Goal: Task Accomplishment & Management: Use online tool/utility

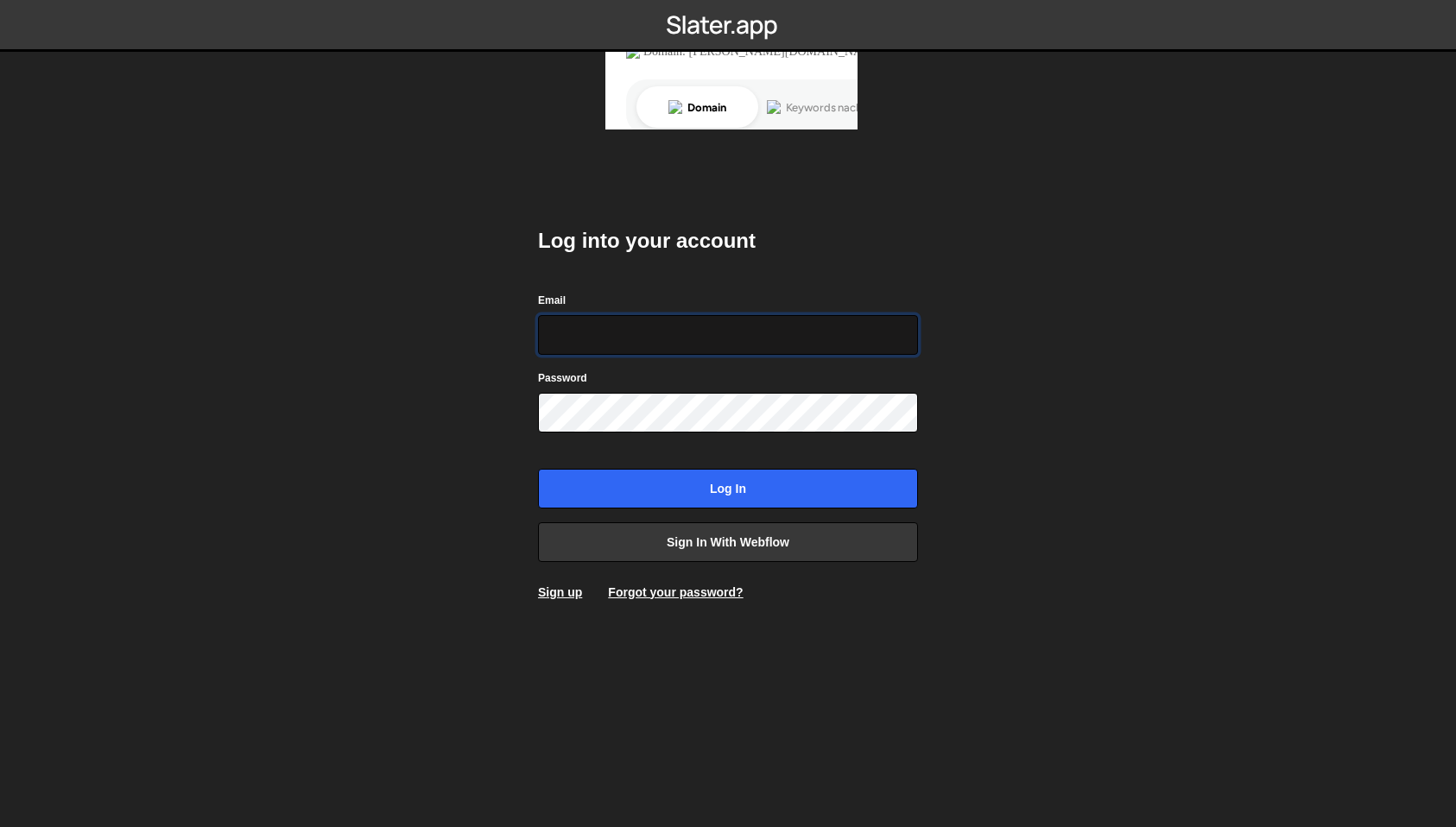
type input "[EMAIL_ADDRESS][DOMAIN_NAME]"
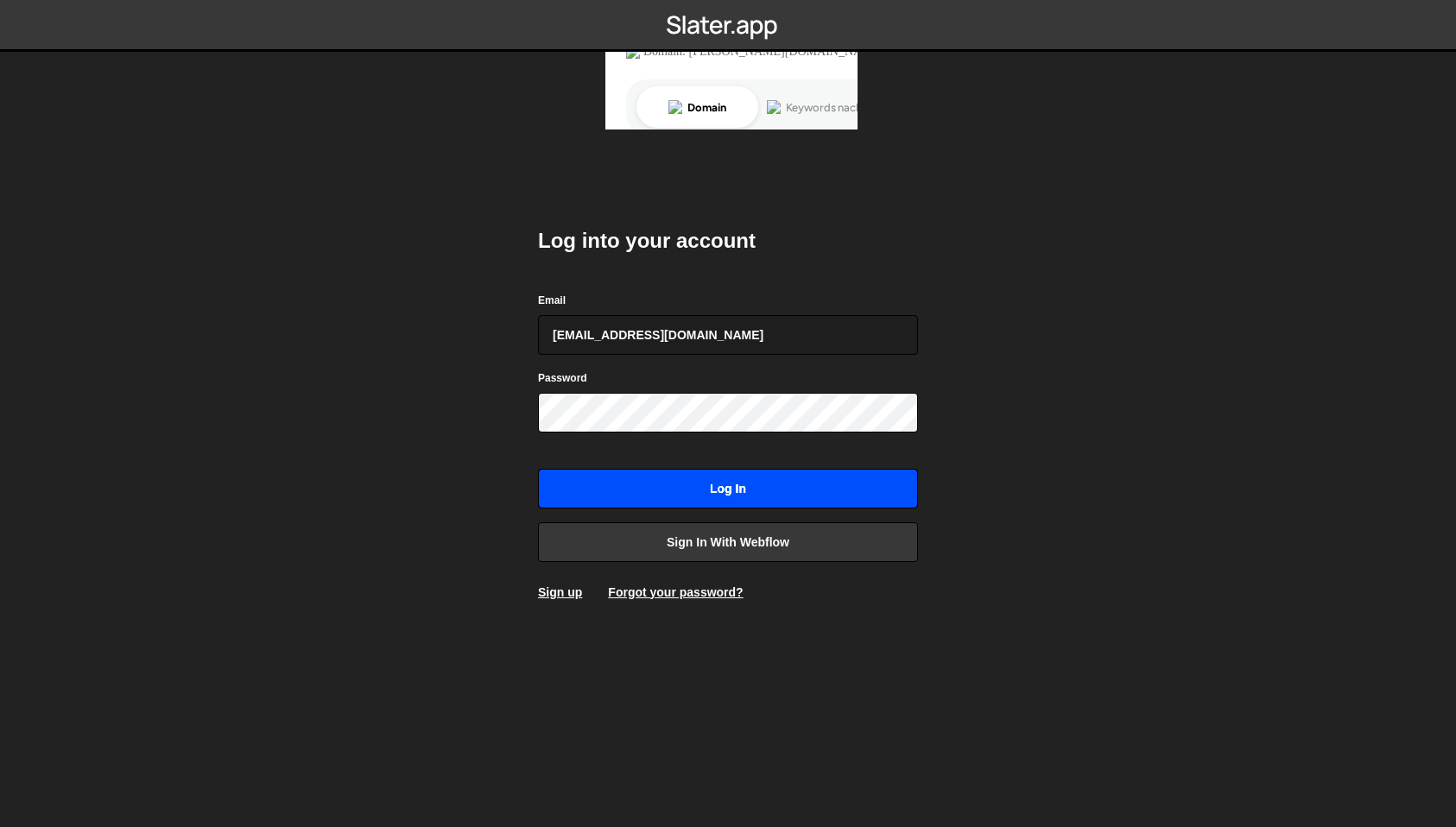
click at [730, 495] on input "Log in" at bounding box center [728, 489] width 380 height 39
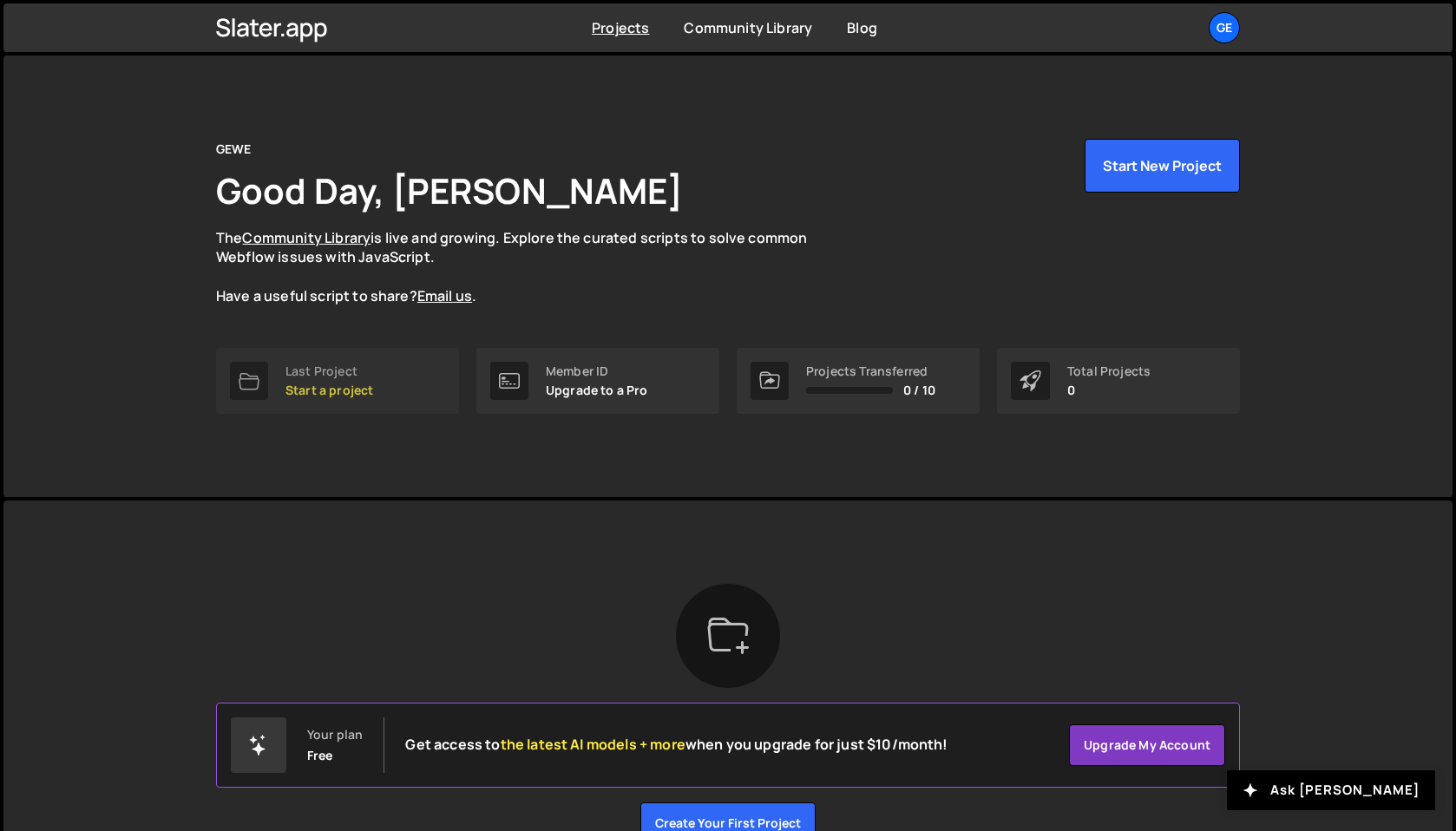
click at [337, 385] on p "Start a project" at bounding box center [329, 390] width 88 height 14
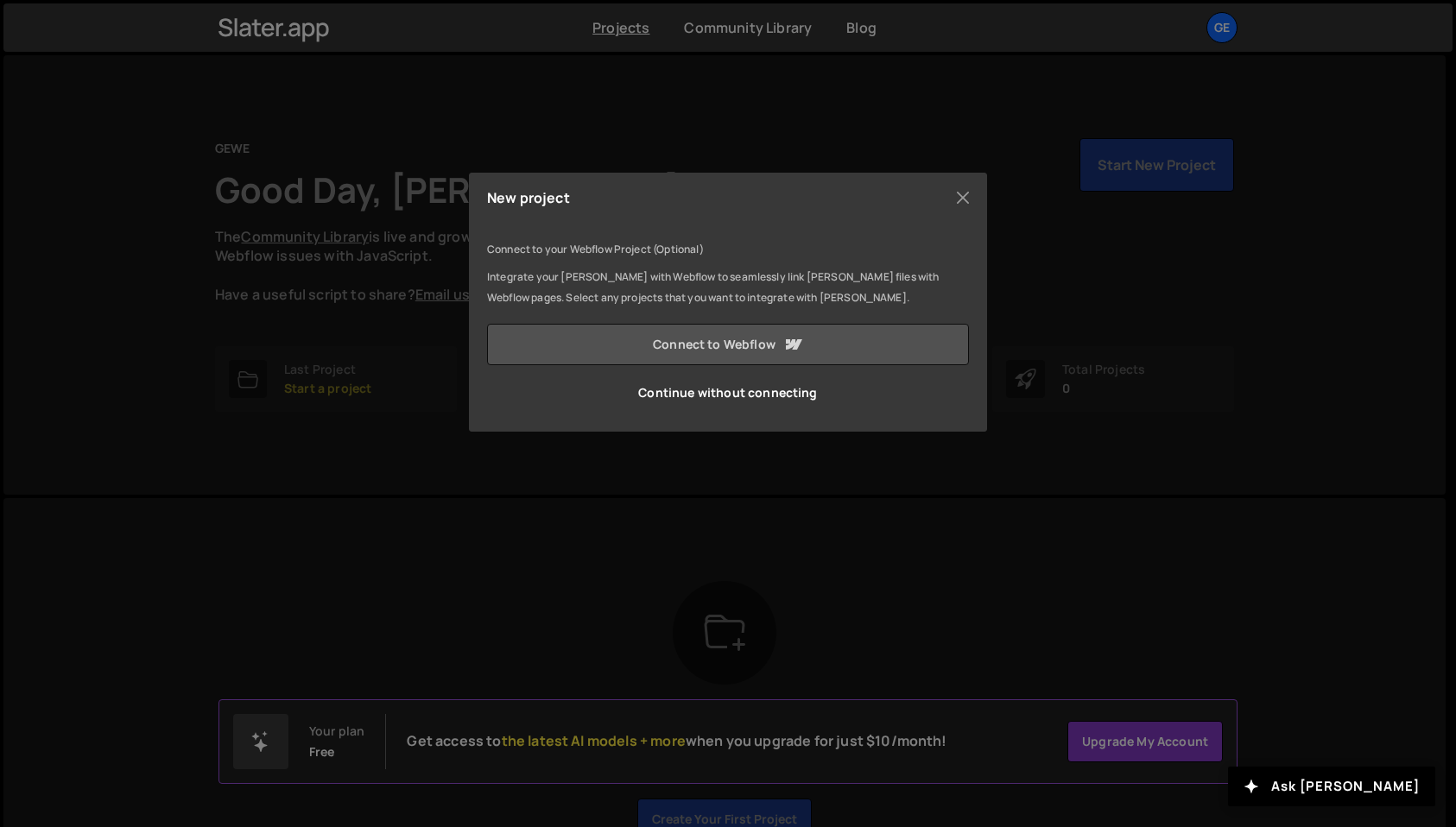
click at [673, 345] on link "Connect to Webflow" at bounding box center [728, 345] width 482 height 41
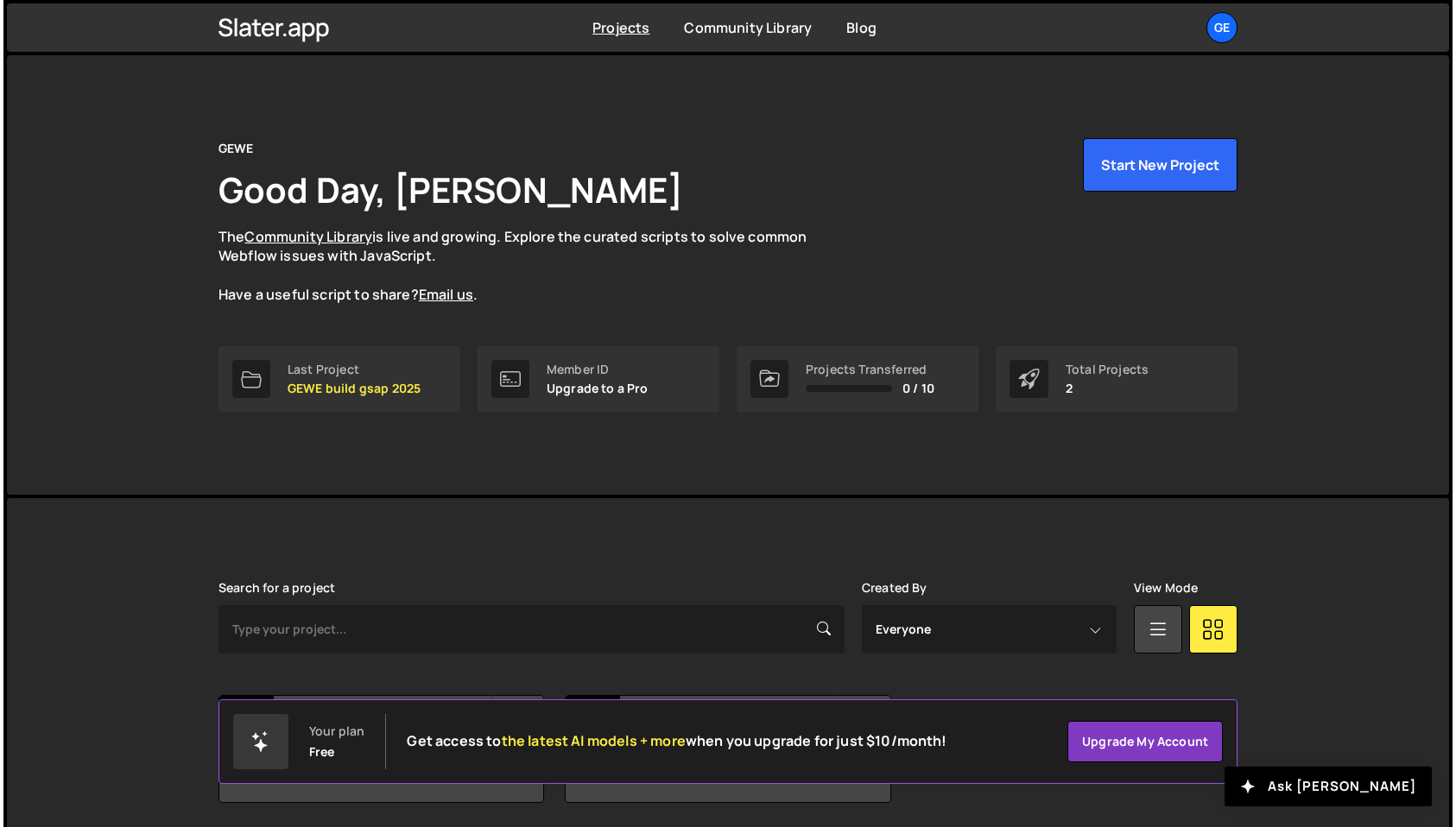
scroll to position [61, 0]
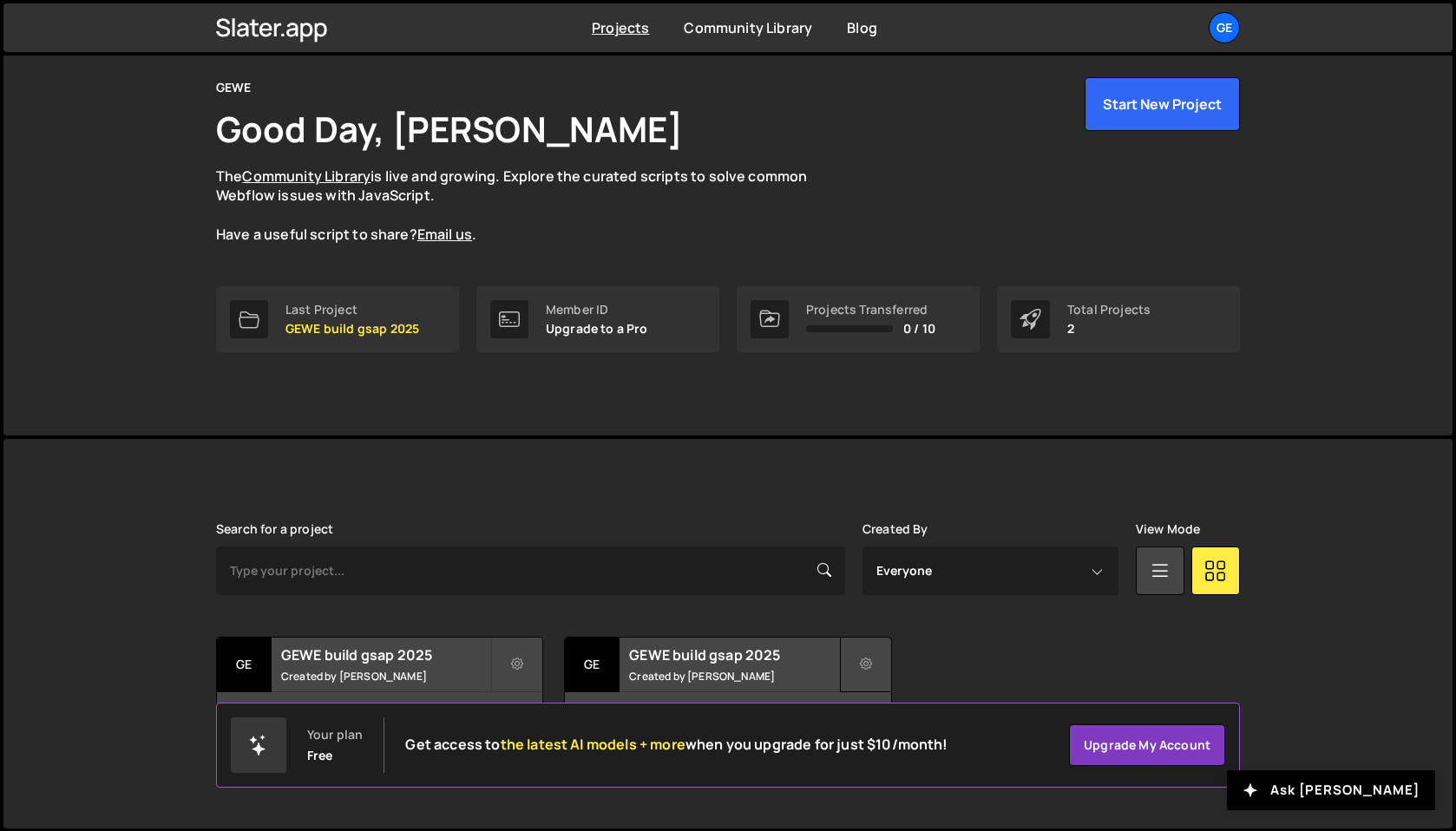
click at [868, 670] on icon at bounding box center [866, 665] width 12 height 17
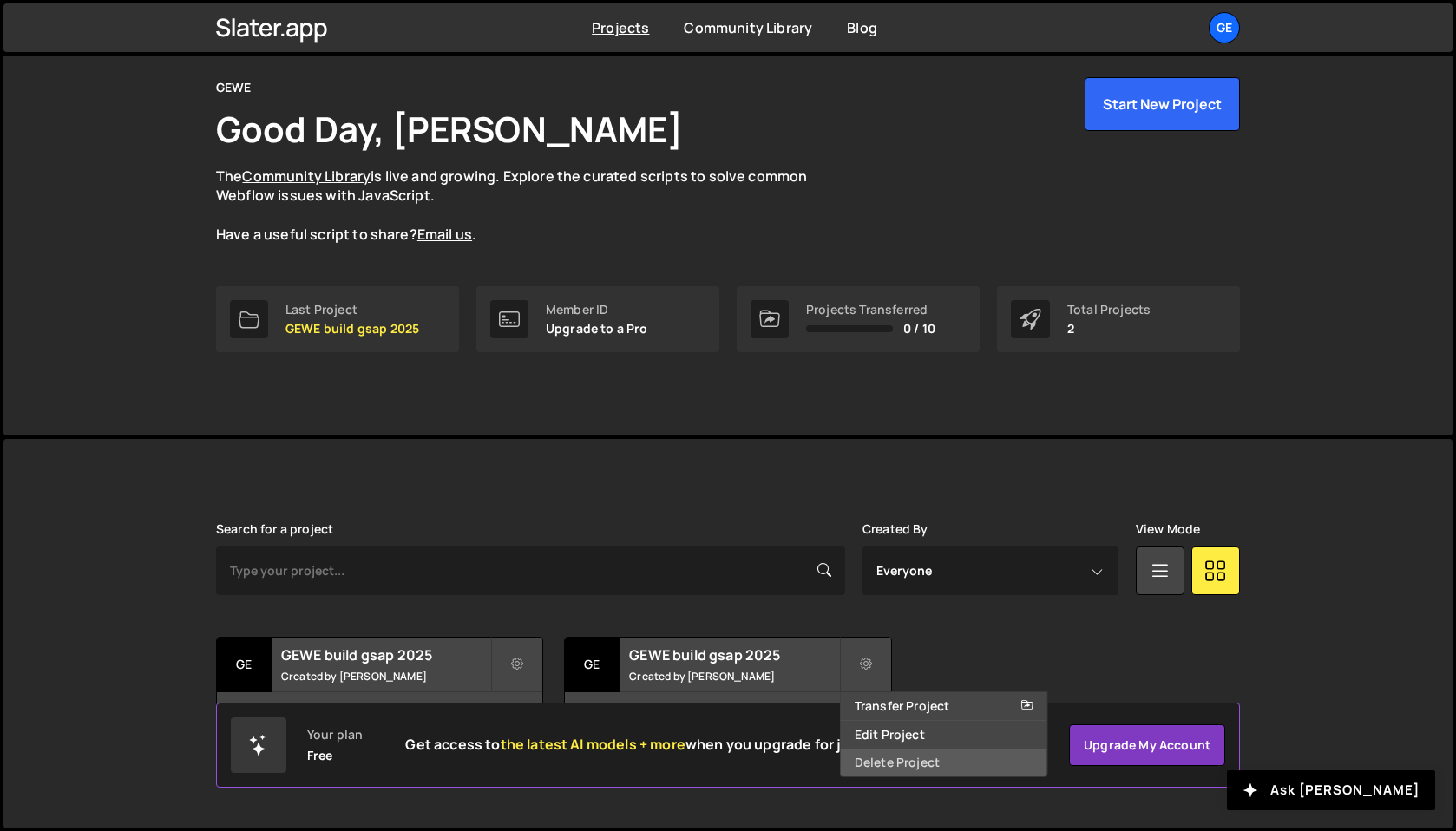
click at [903, 760] on link "Delete Project" at bounding box center [943, 762] width 207 height 27
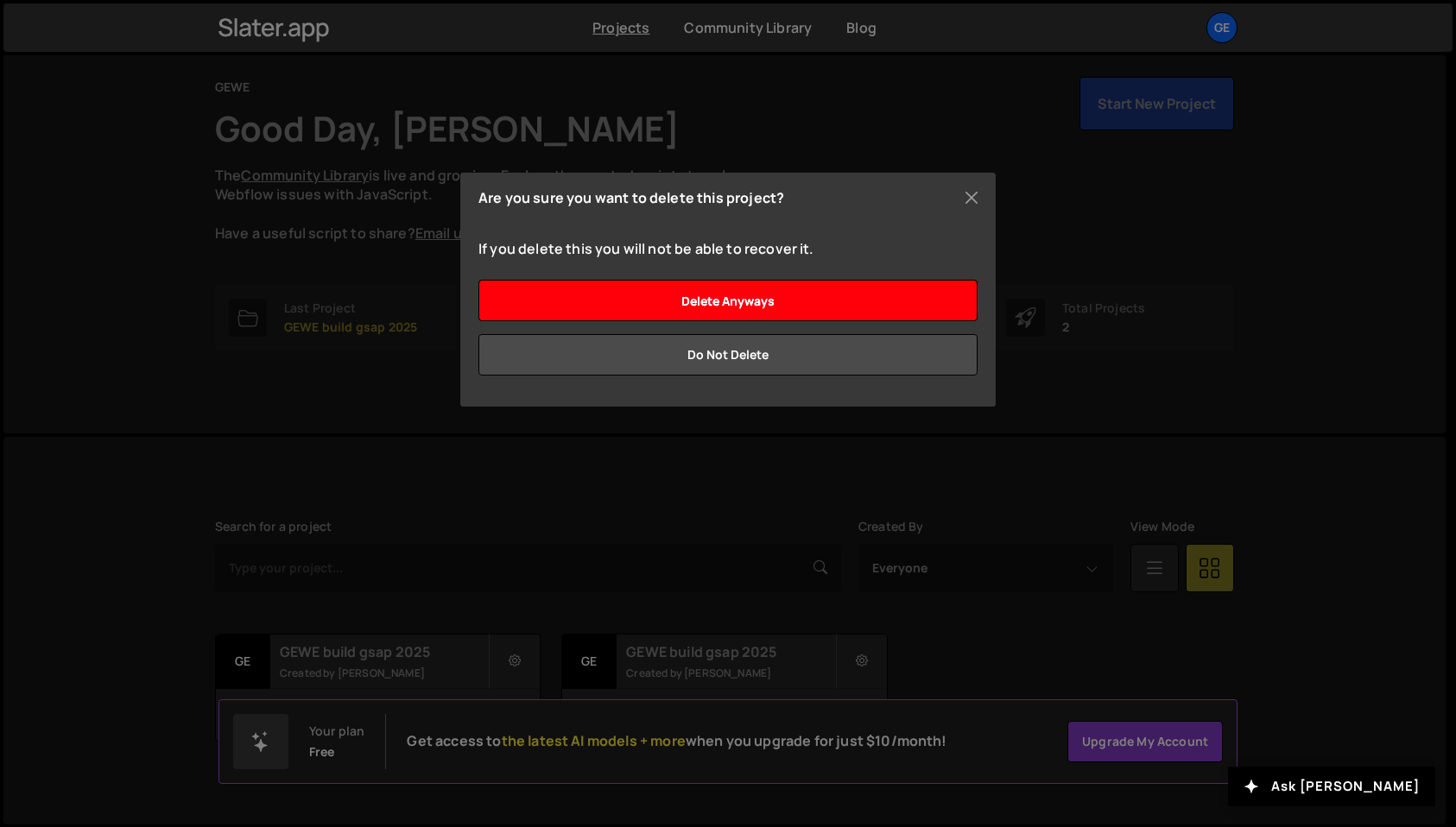
click at [699, 306] on input "Delete anyways" at bounding box center [728, 301] width 499 height 41
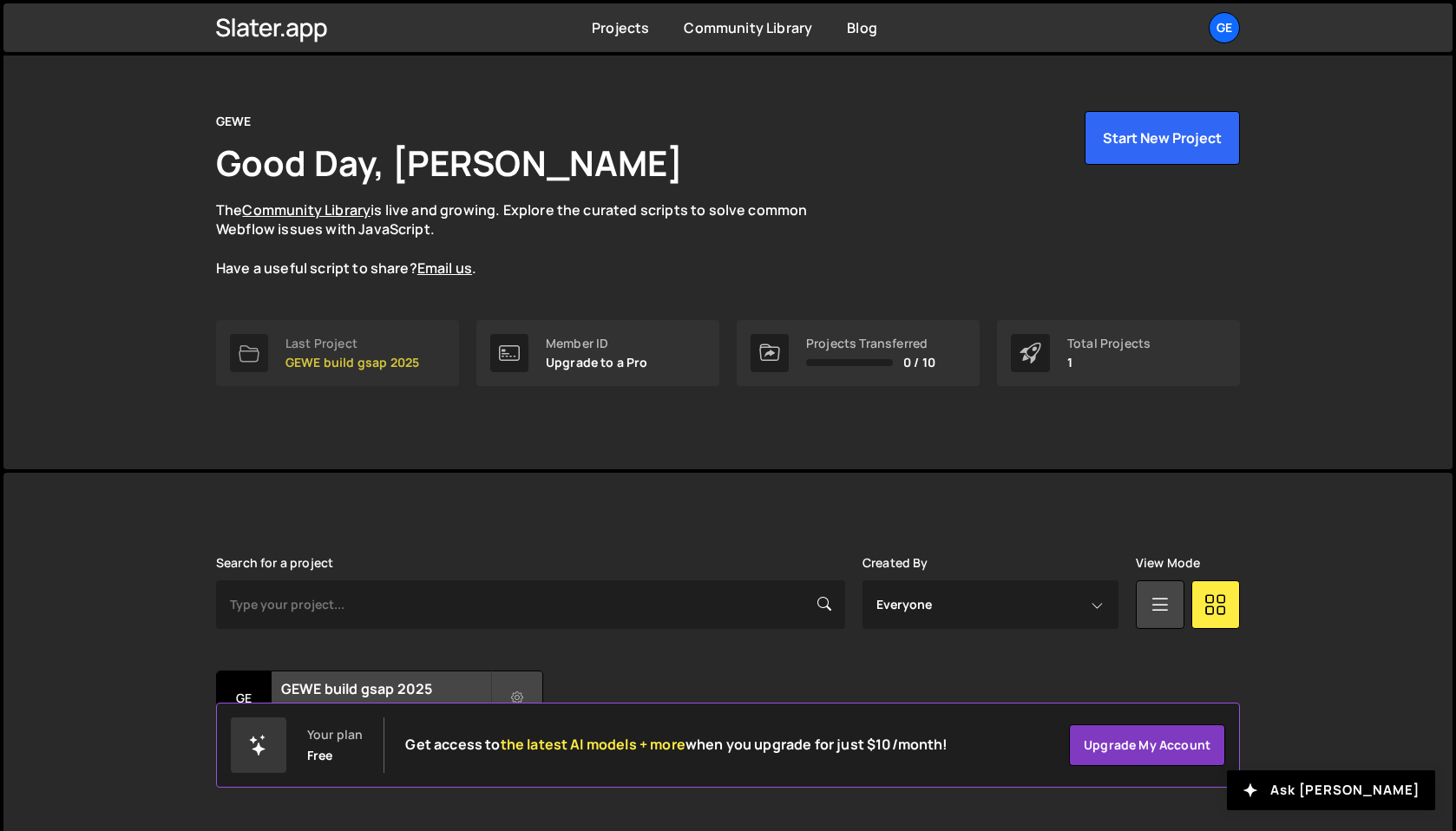
scroll to position [61, 0]
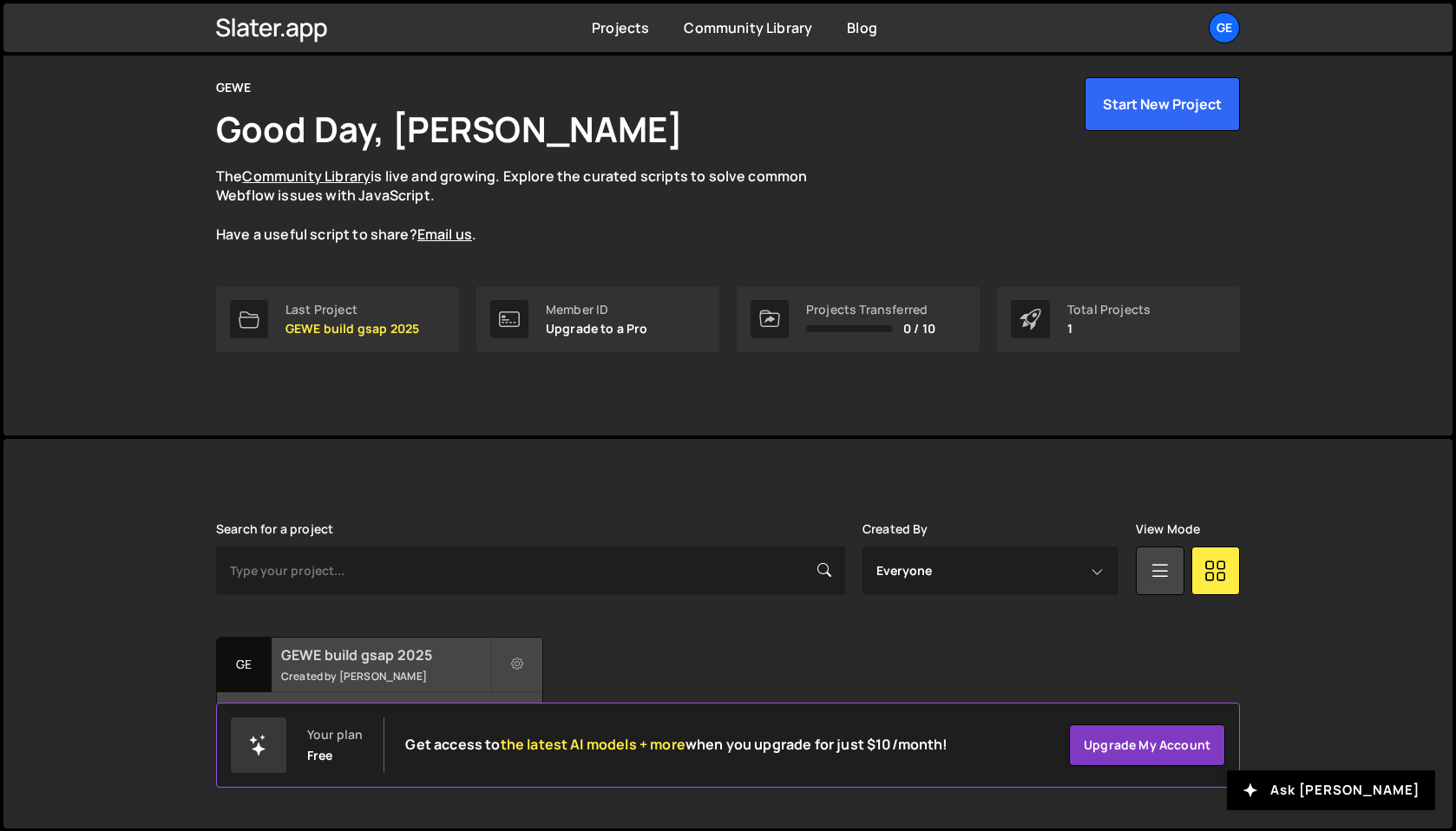
click at [378, 665] on div "GEWE build gsap 2025 Created by Andri Werren" at bounding box center [380, 664] width 326 height 54
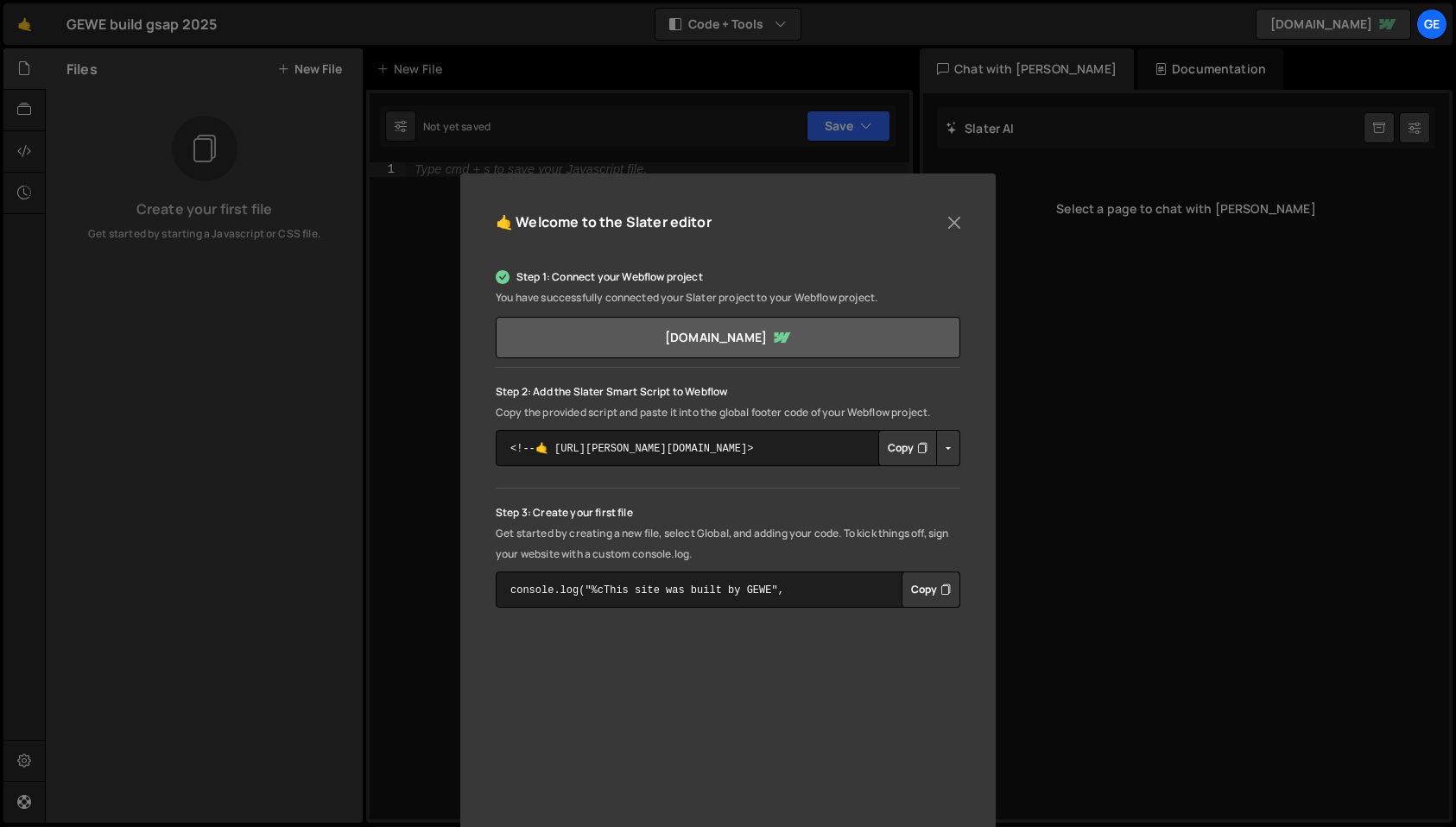
scroll to position [24, 0]
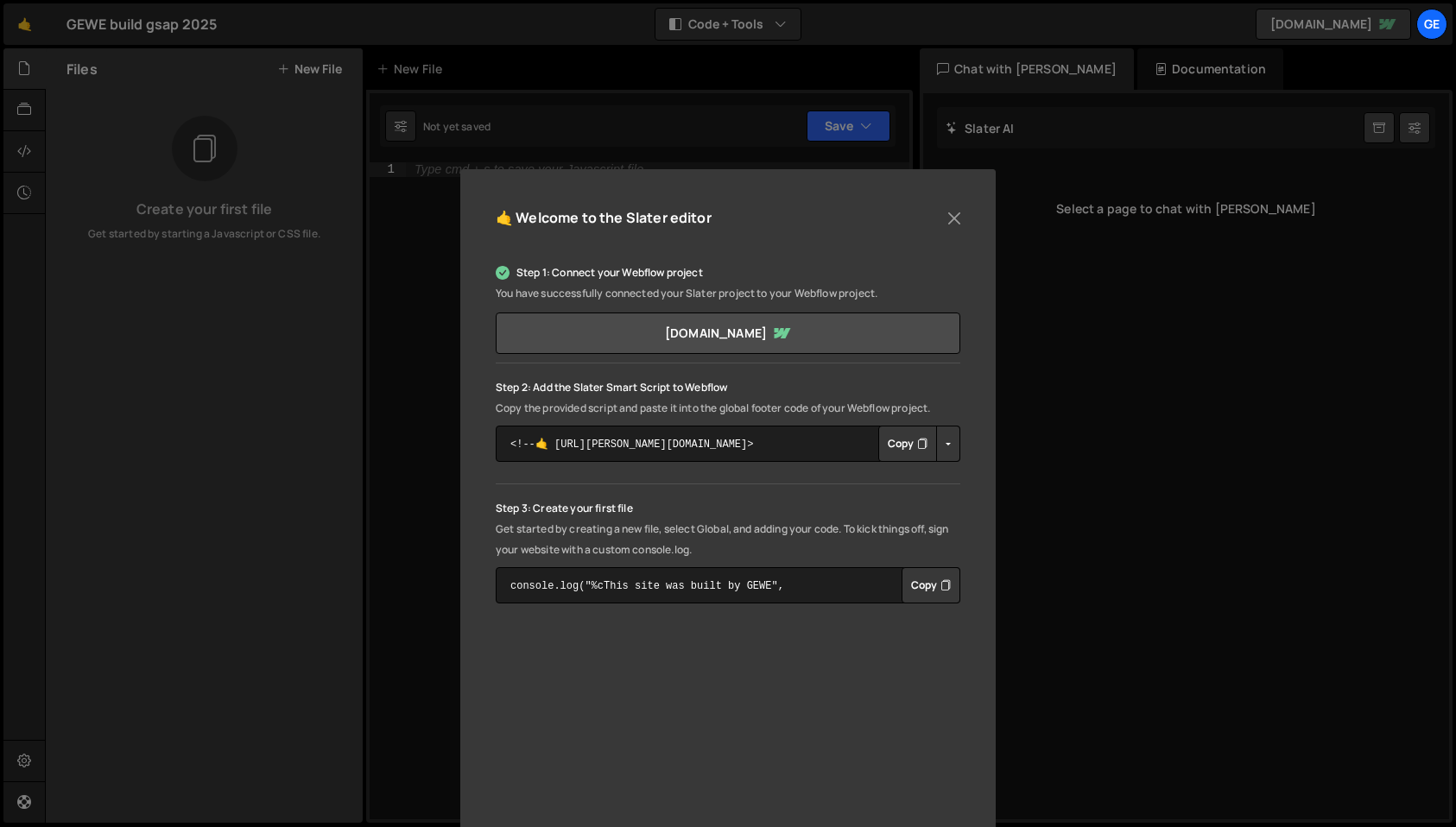
click at [900, 442] on button "Copy" at bounding box center [908, 444] width 58 height 37
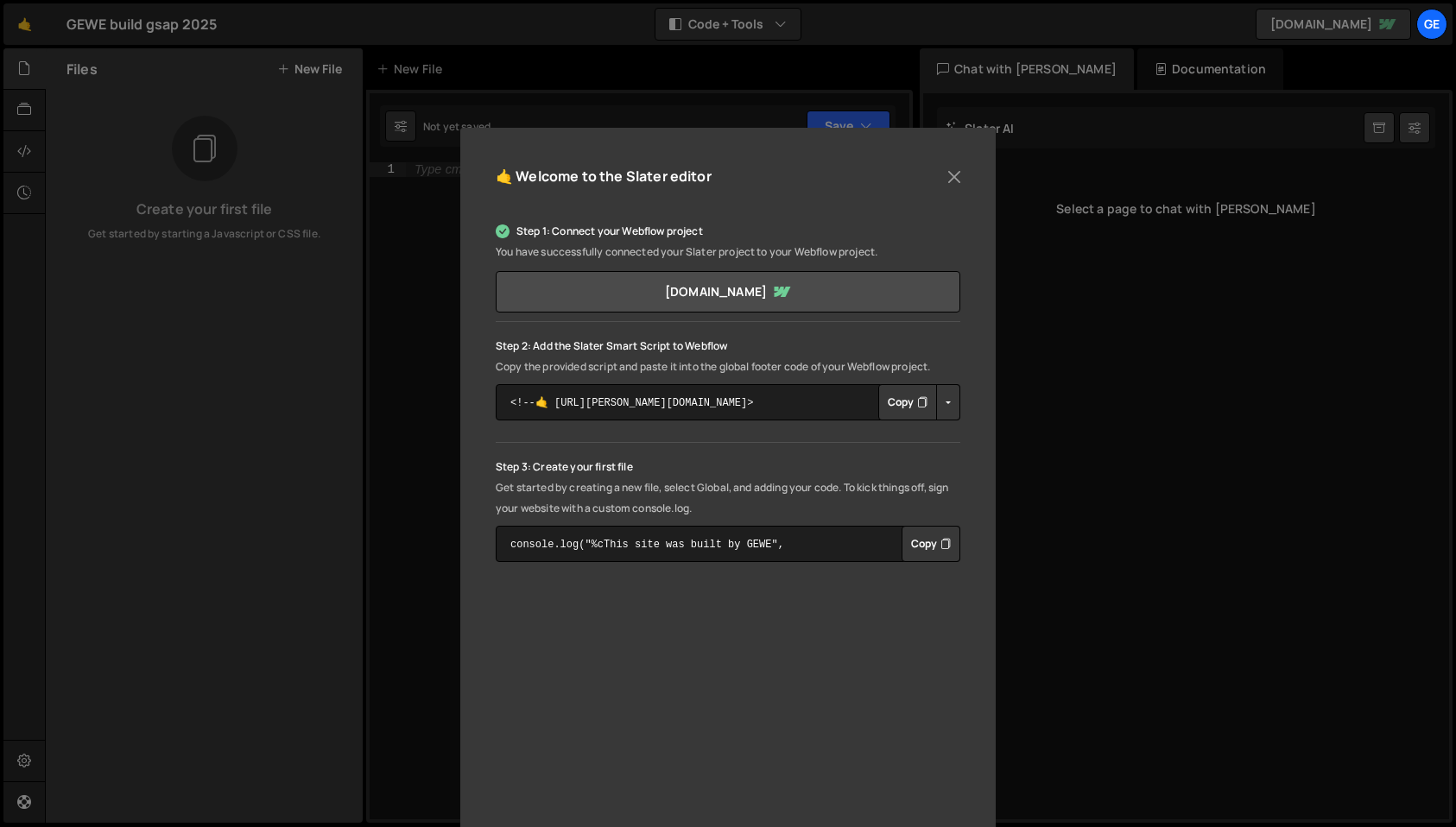
scroll to position [156, 0]
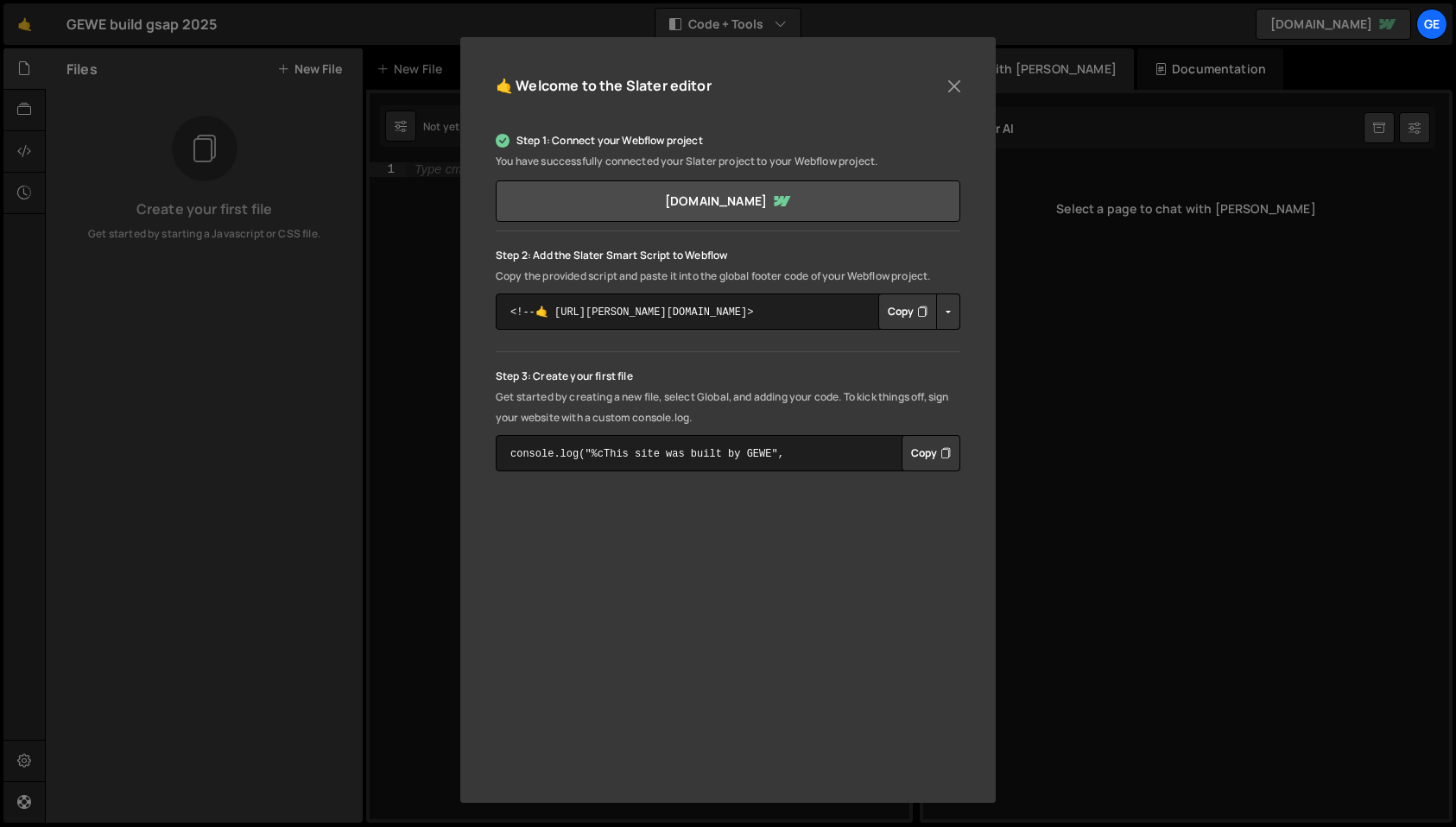
click at [936, 447] on button "Copy" at bounding box center [931, 453] width 58 height 37
click at [951, 90] on button "Close" at bounding box center [955, 86] width 26 height 26
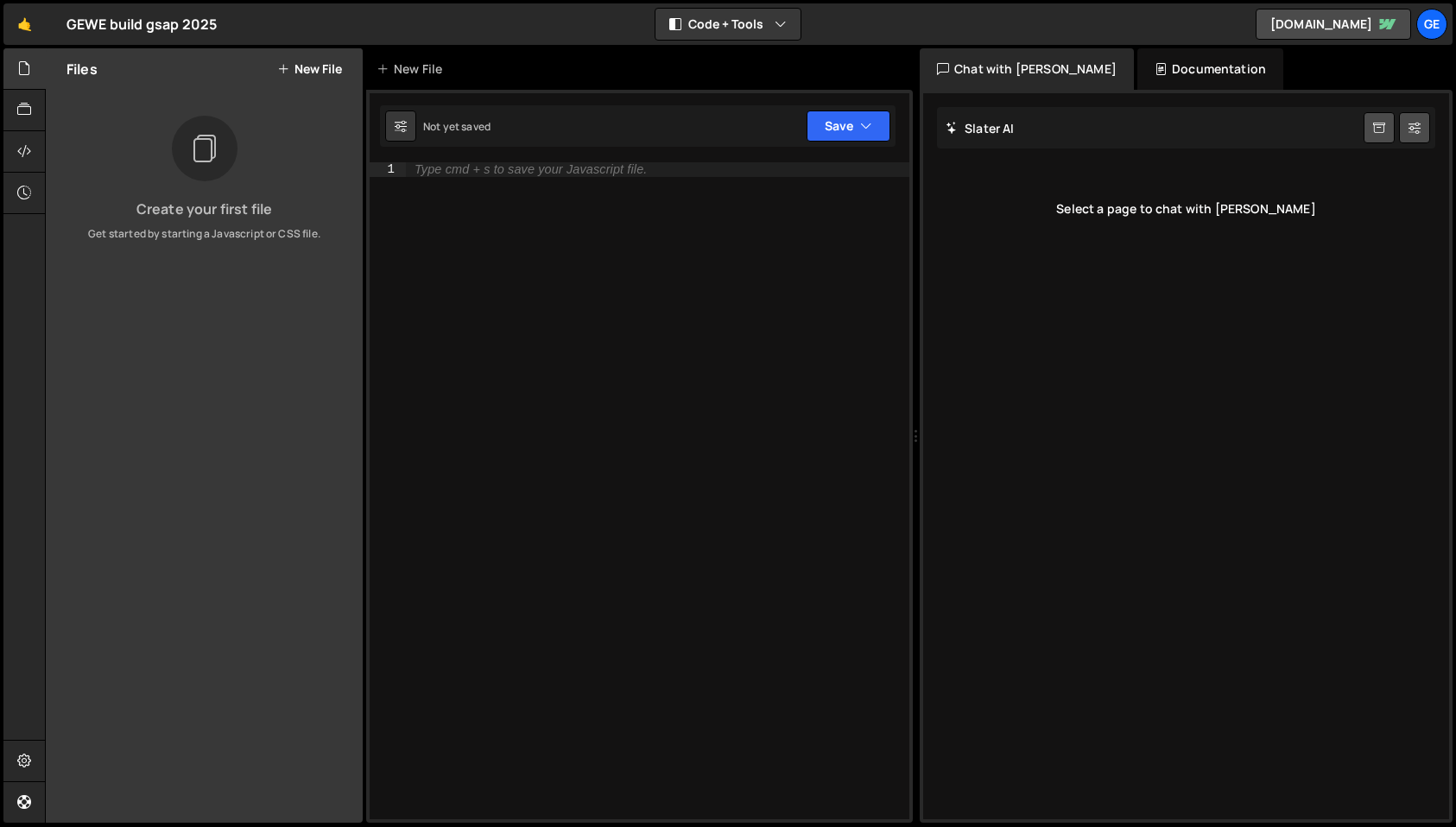
click at [505, 170] on div "Type cmd + s to save your Javascript file." at bounding box center [530, 170] width 232 height 13
click at [429, 70] on div "New File" at bounding box center [413, 69] width 72 height 17
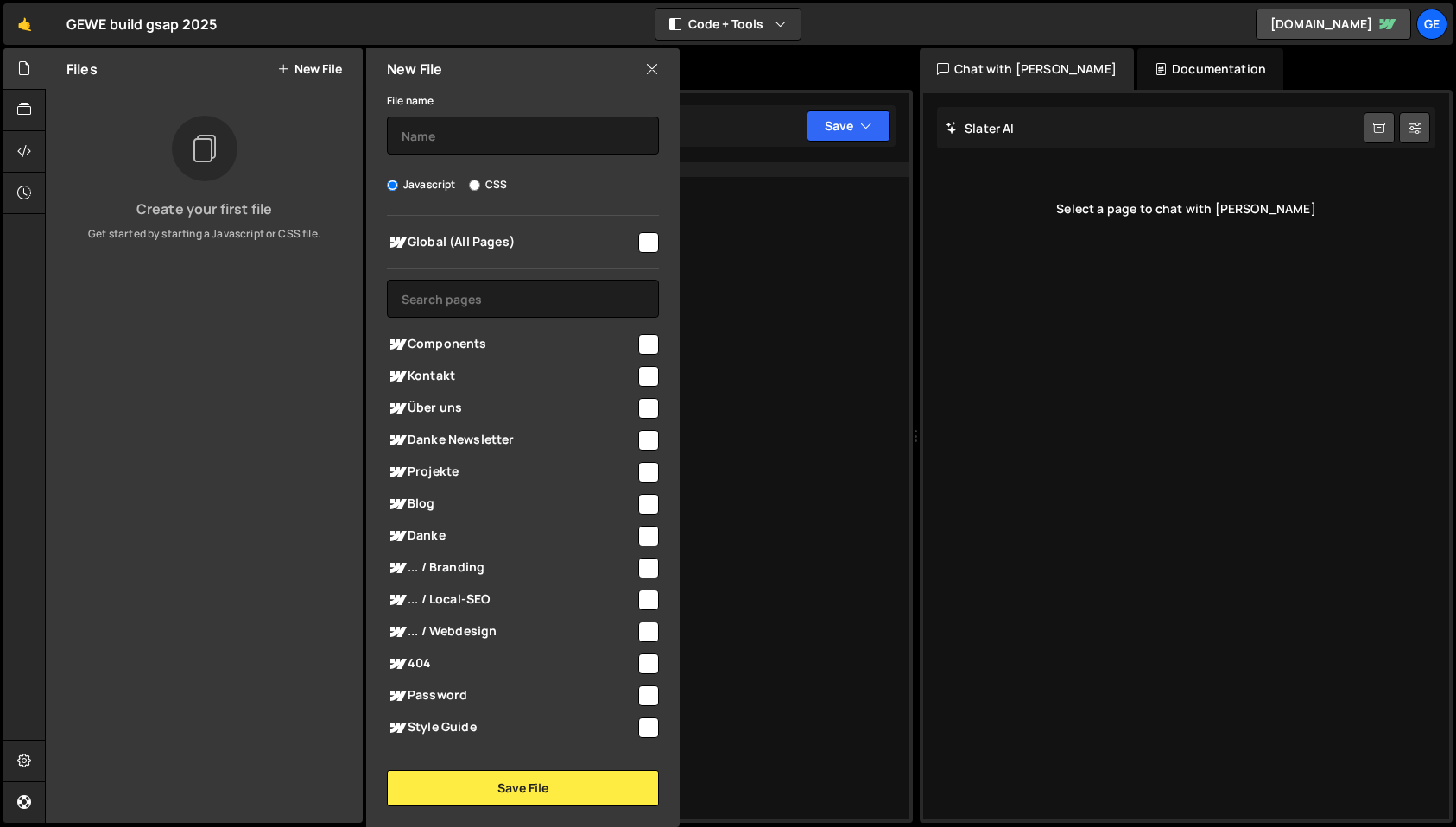
click at [651, 239] on input "checkbox" at bounding box center [649, 242] width 21 height 21
checkbox input "true"
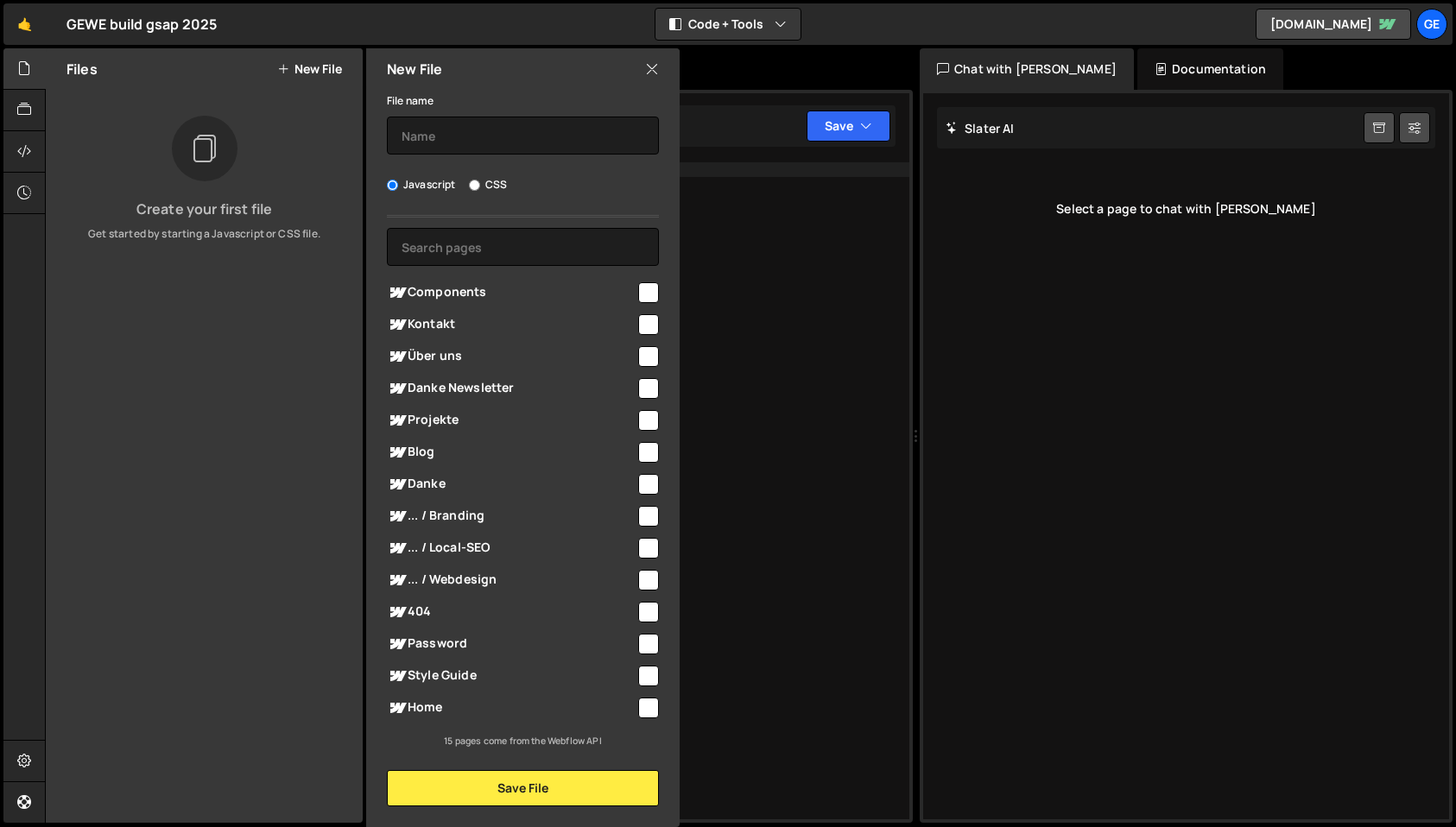
scroll to position [0, 0]
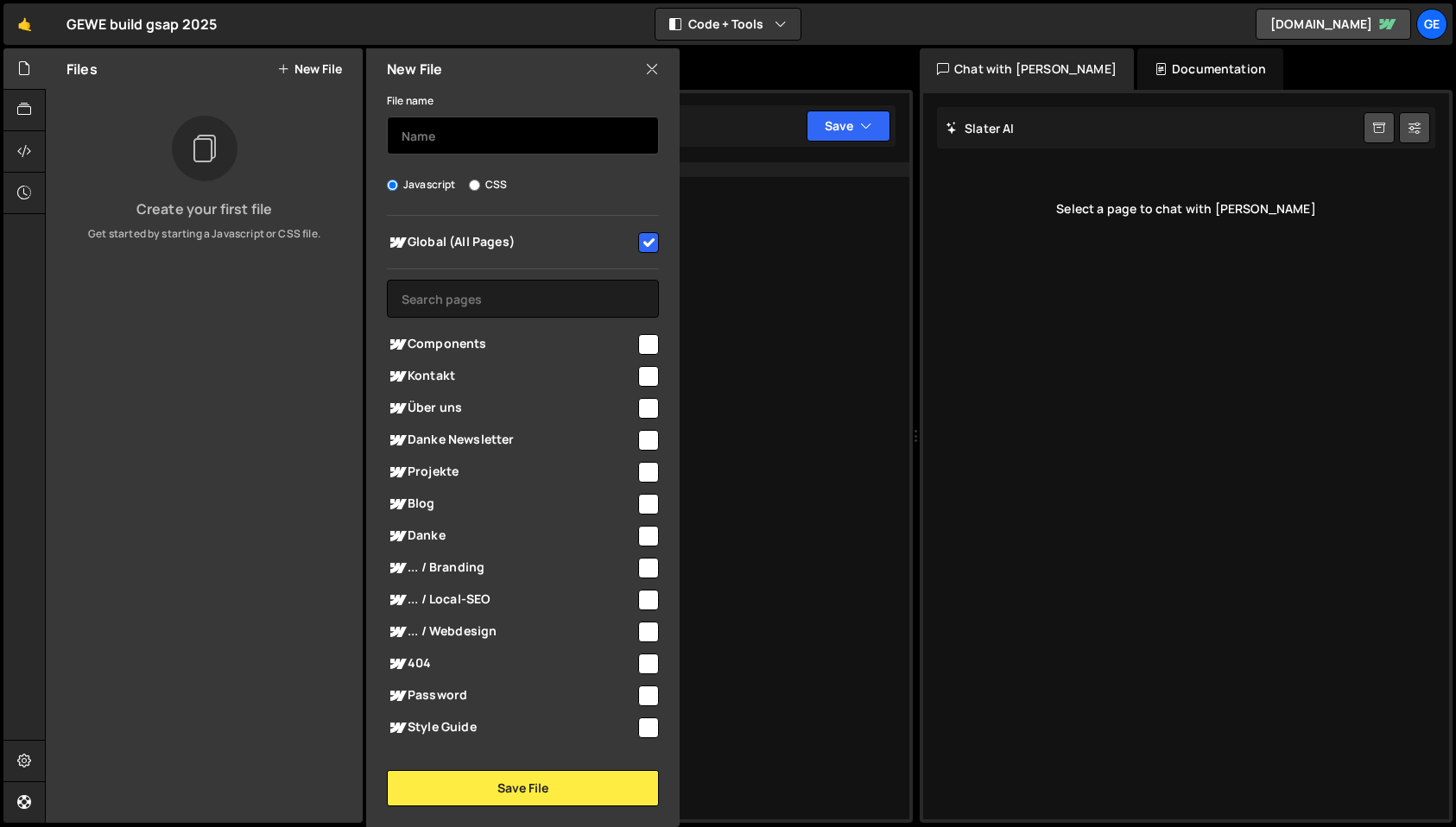
click at [441, 136] on input "text" at bounding box center [523, 135] width 272 height 38
type input "animations"
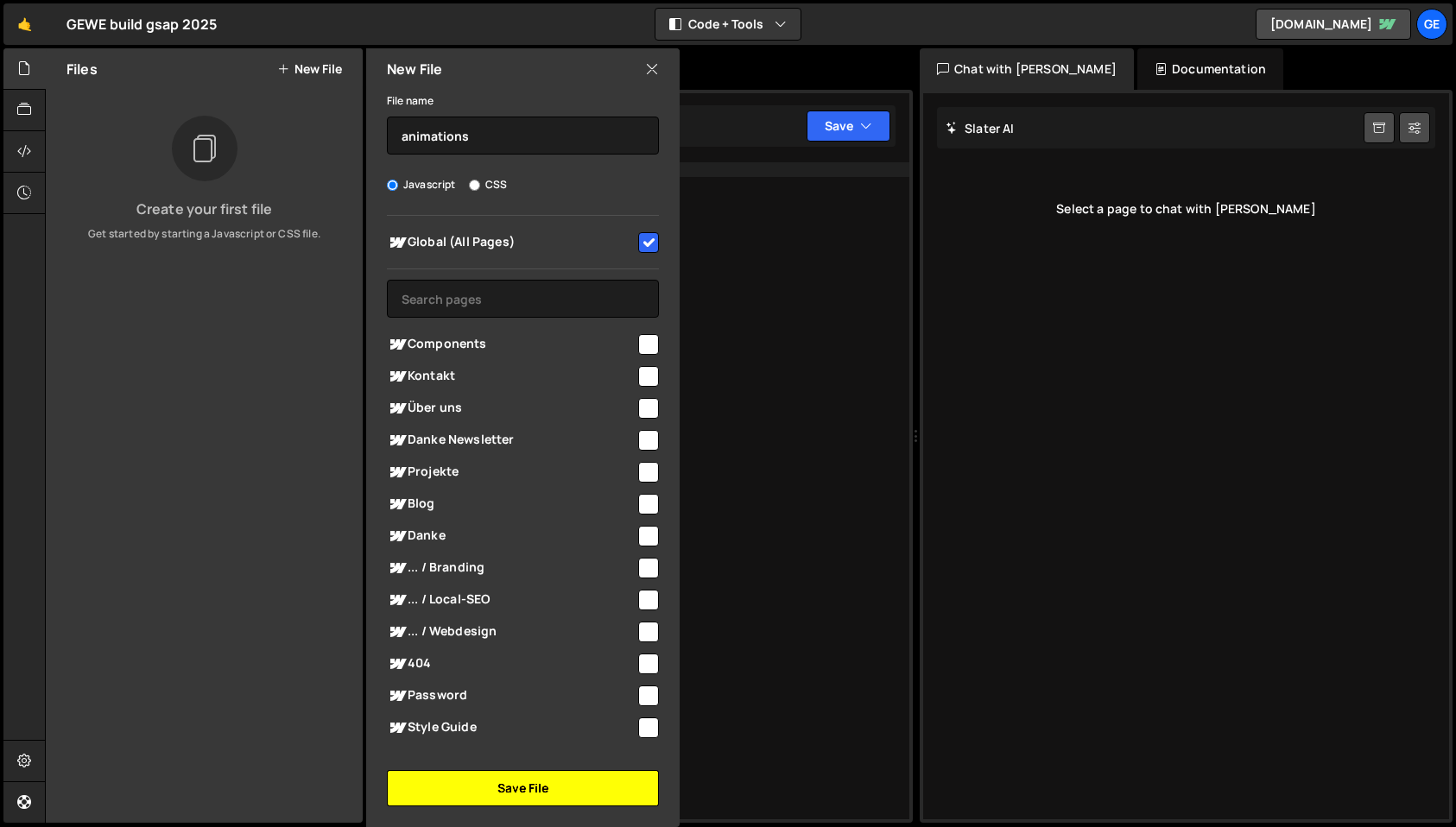
click at [516, 786] on button "Save File" at bounding box center [523, 788] width 272 height 37
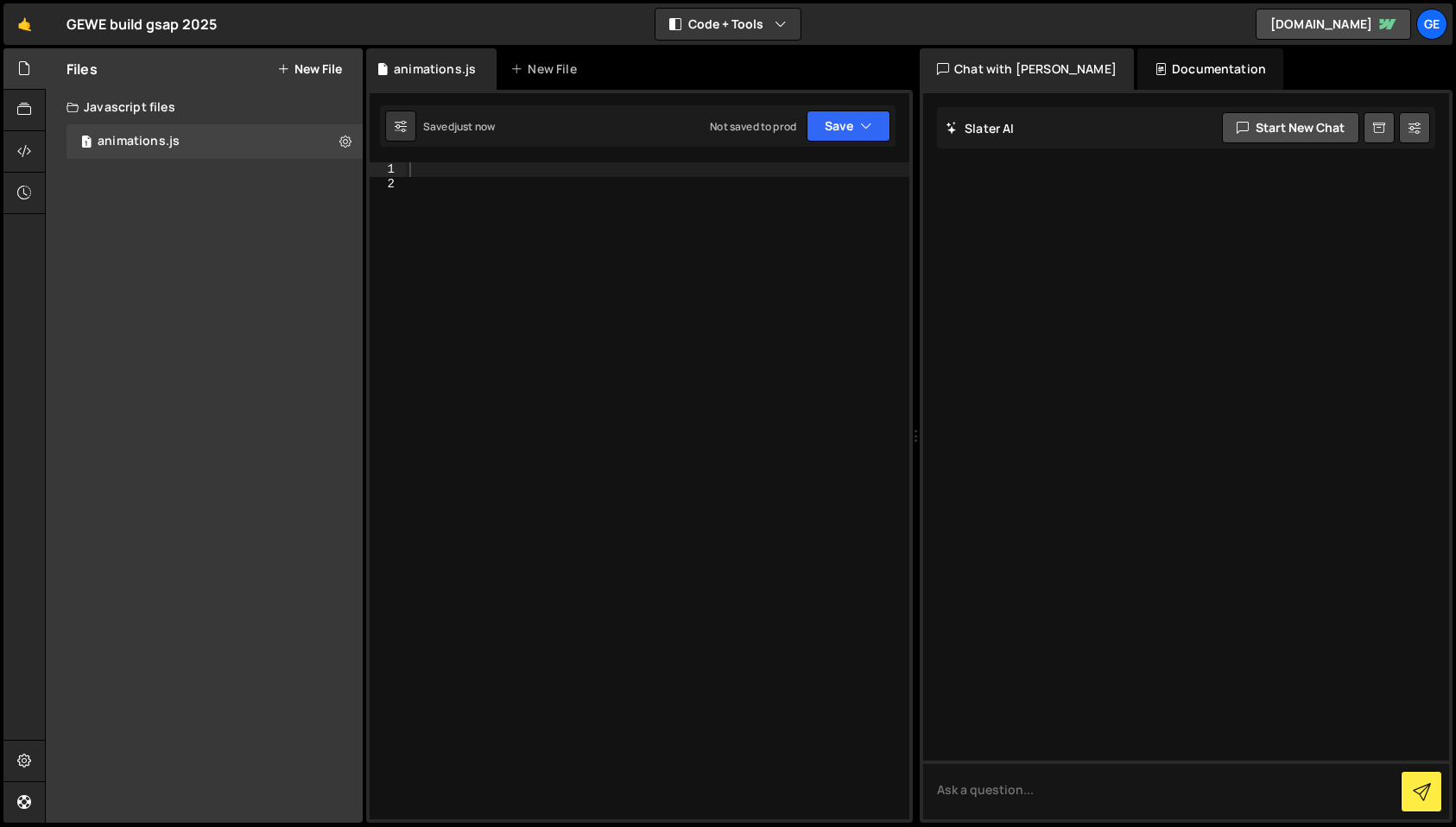
click at [440, 176] on div at bounding box center [658, 506] width 504 height 686
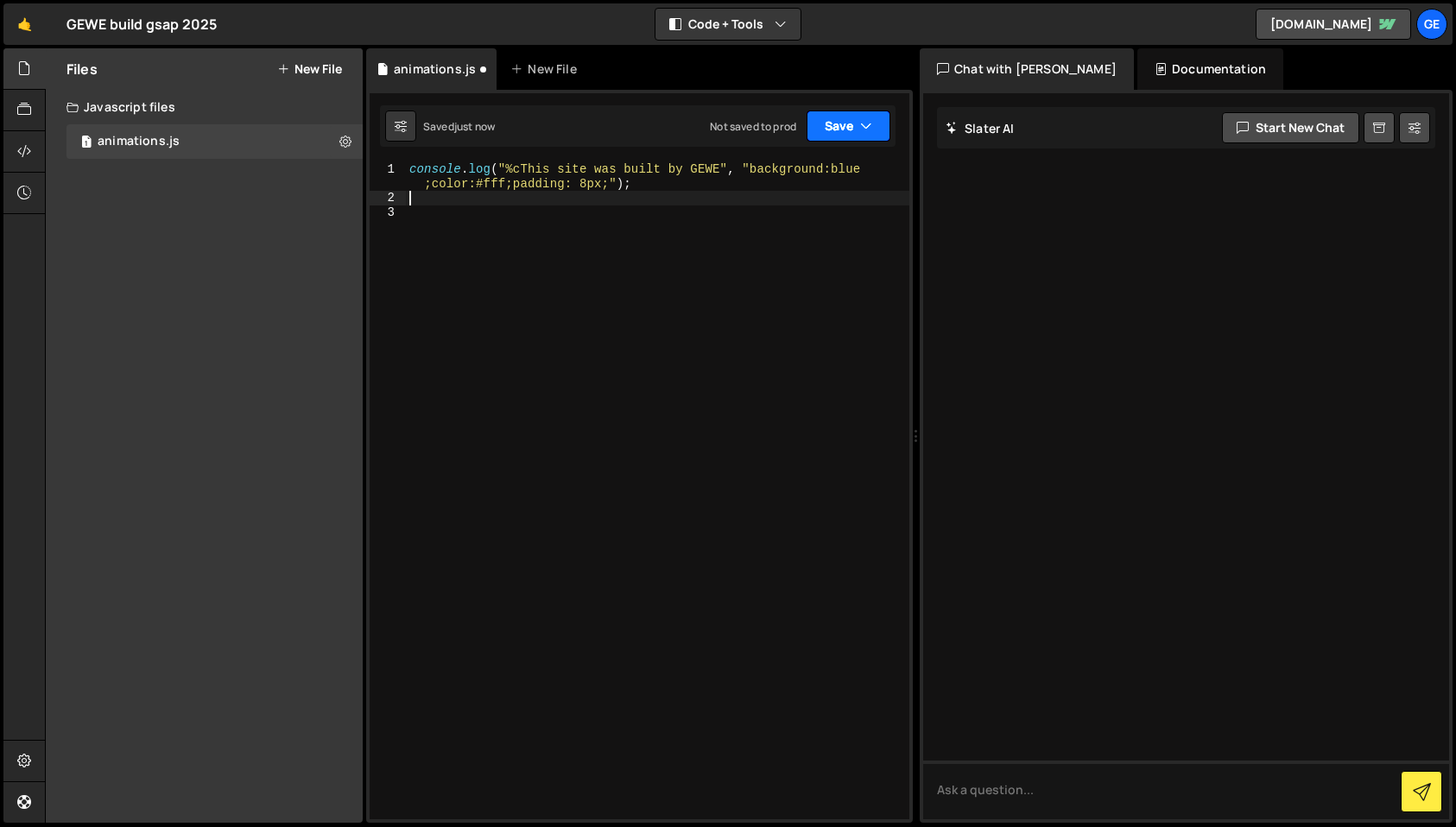
click at [869, 128] on icon "button" at bounding box center [866, 126] width 12 height 17
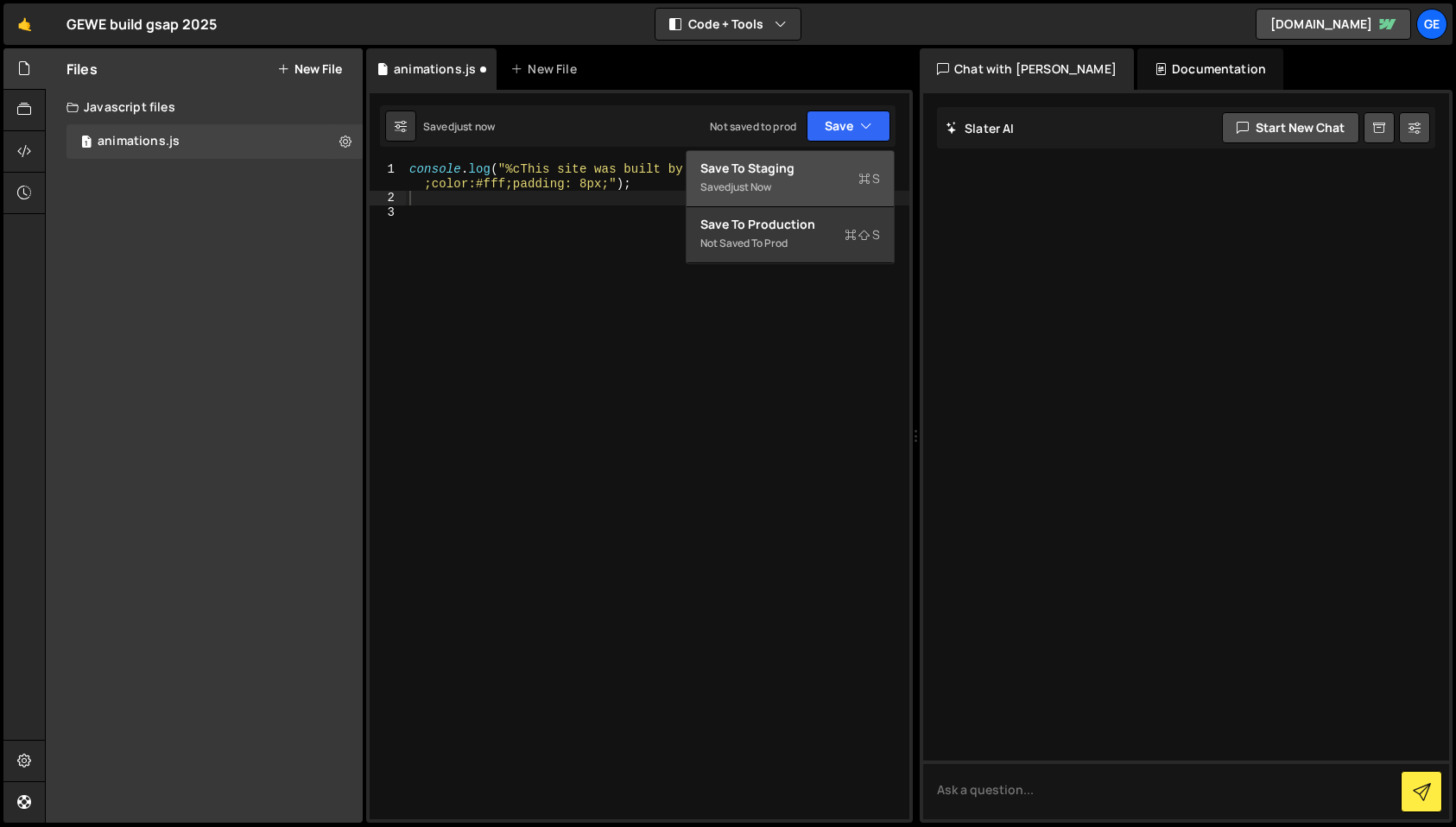
click at [807, 170] on div "Save to Staging S" at bounding box center [790, 168] width 180 height 17
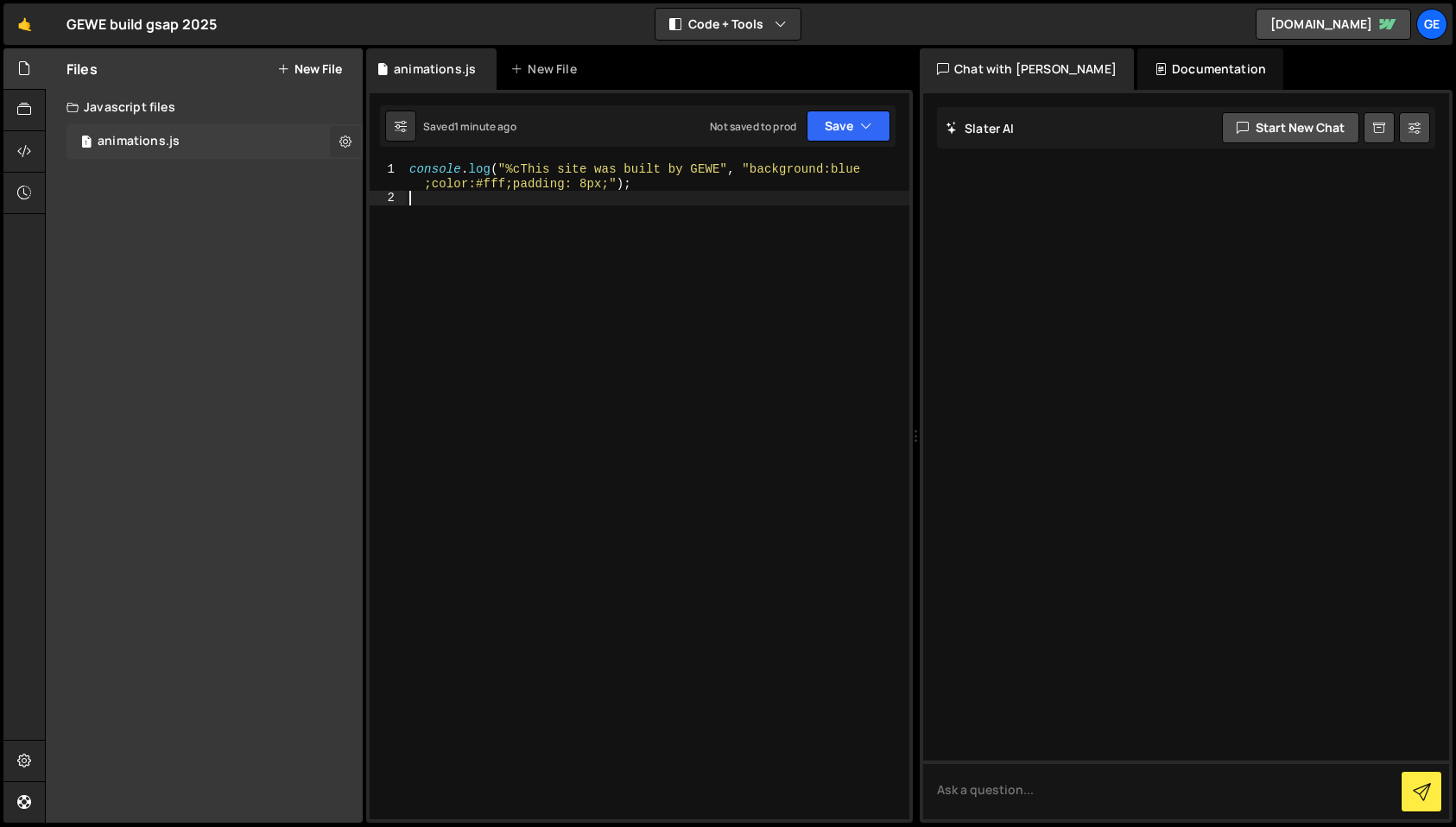
drag, startPoint x: 469, startPoint y: 204, endPoint x: 344, endPoint y: 135, distance: 142.8
click at [344, 135] on div "Files New File Create your first file Get started by starting a Javascript or C…" at bounding box center [750, 435] width 1411 height 775
type textarea "console.log("%cThis site was built by GEWE", "background:blue;color:#fff;paddin…"
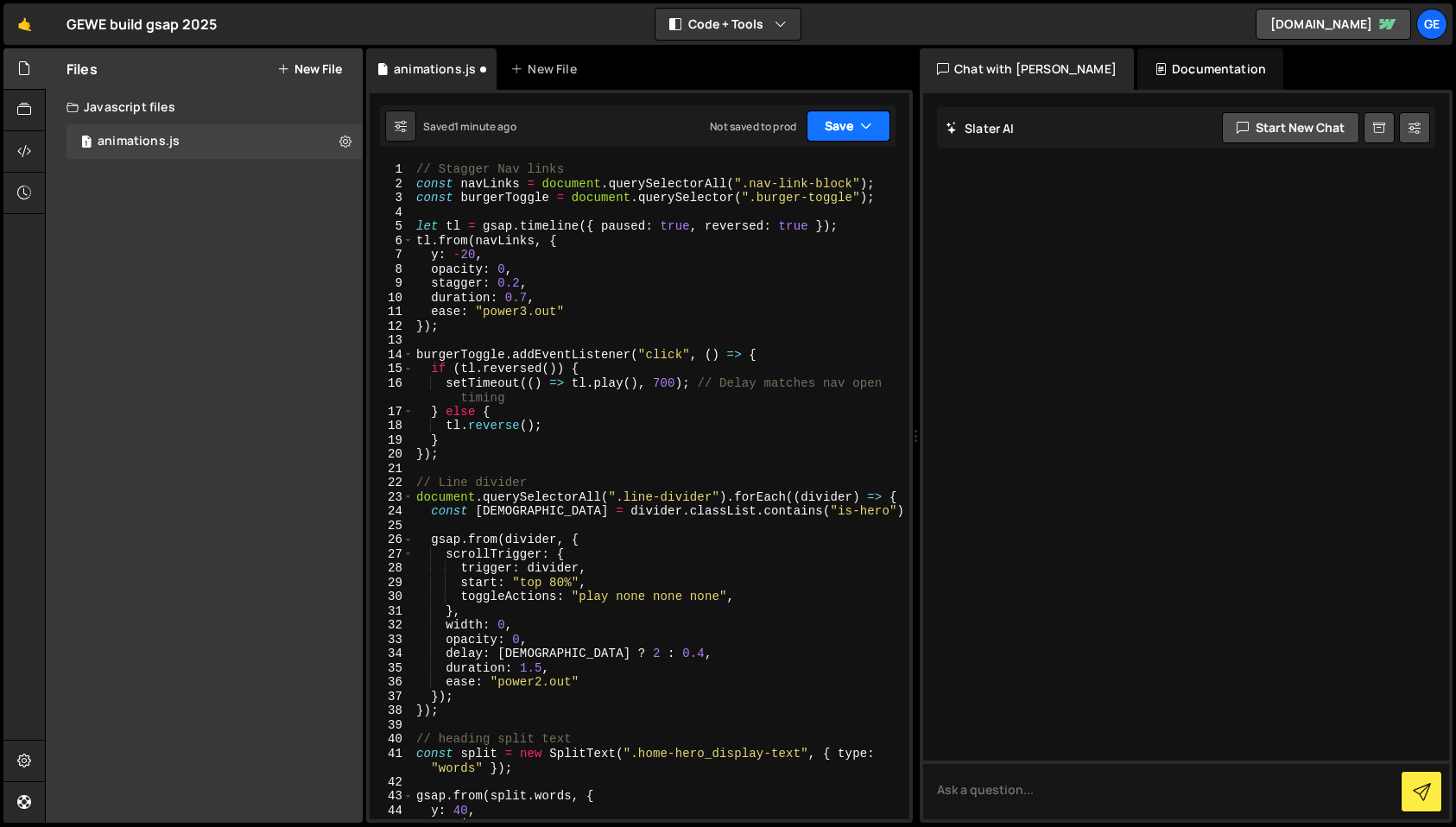
click at [854, 133] on button "Save" at bounding box center [848, 126] width 84 height 31
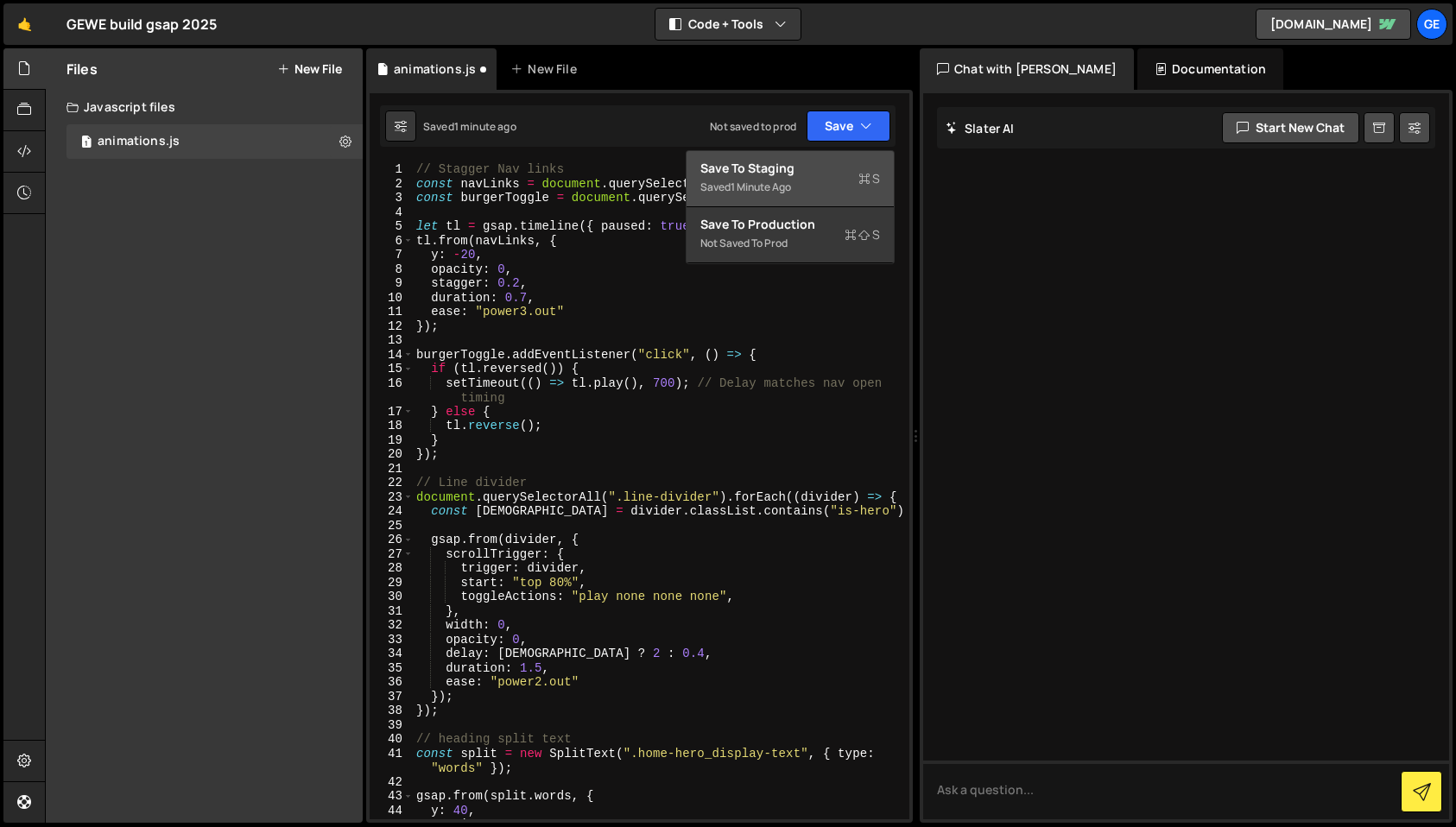
click at [824, 168] on div "Save to Staging S" at bounding box center [790, 168] width 180 height 17
